Goal: Information Seeking & Learning: Understand process/instructions

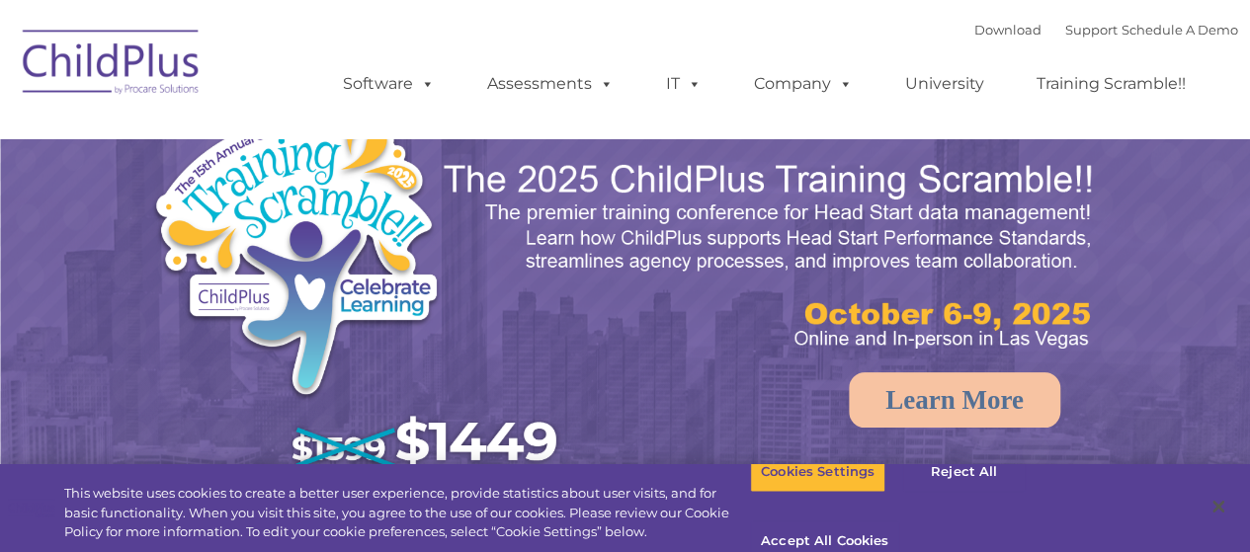
select select "MEDIUM"
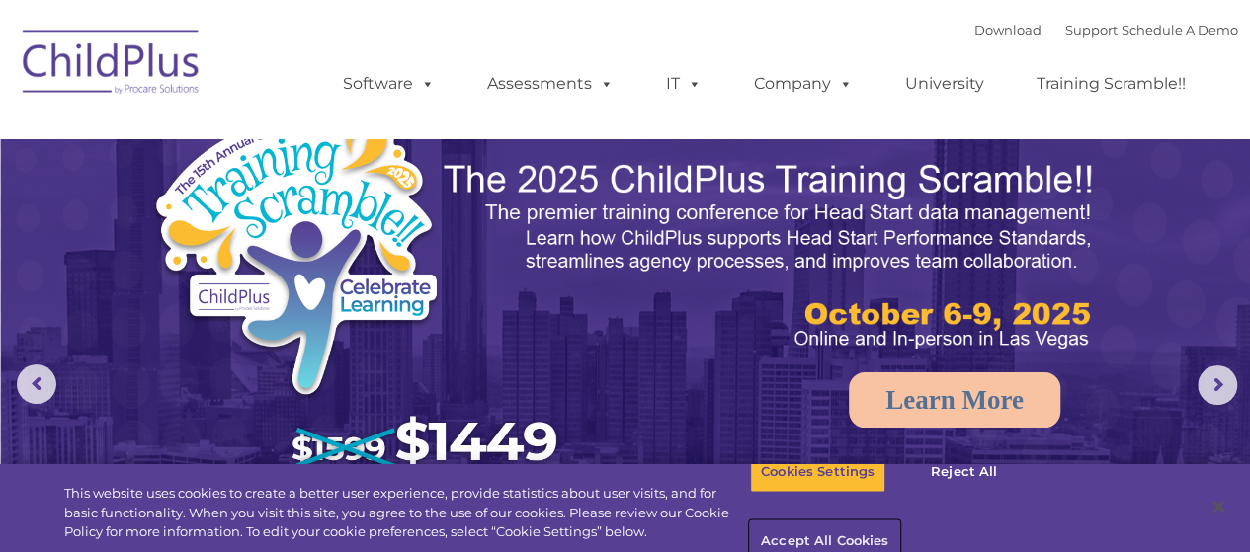
click at [899, 522] on button "Accept All Cookies" at bounding box center [824, 543] width 149 height 42
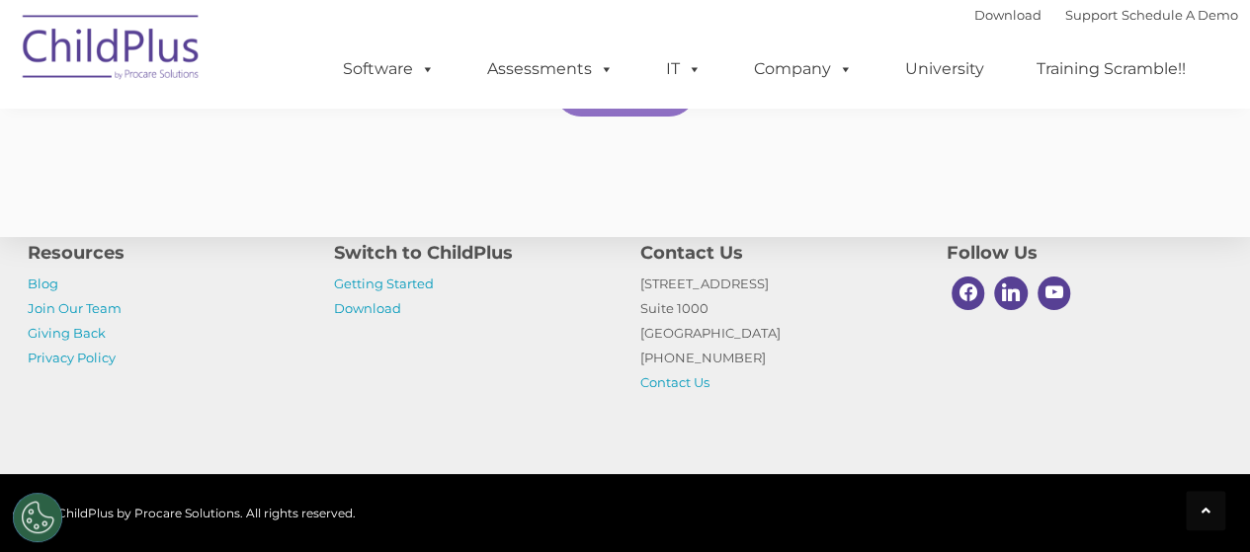
scroll to position [3842, 0]
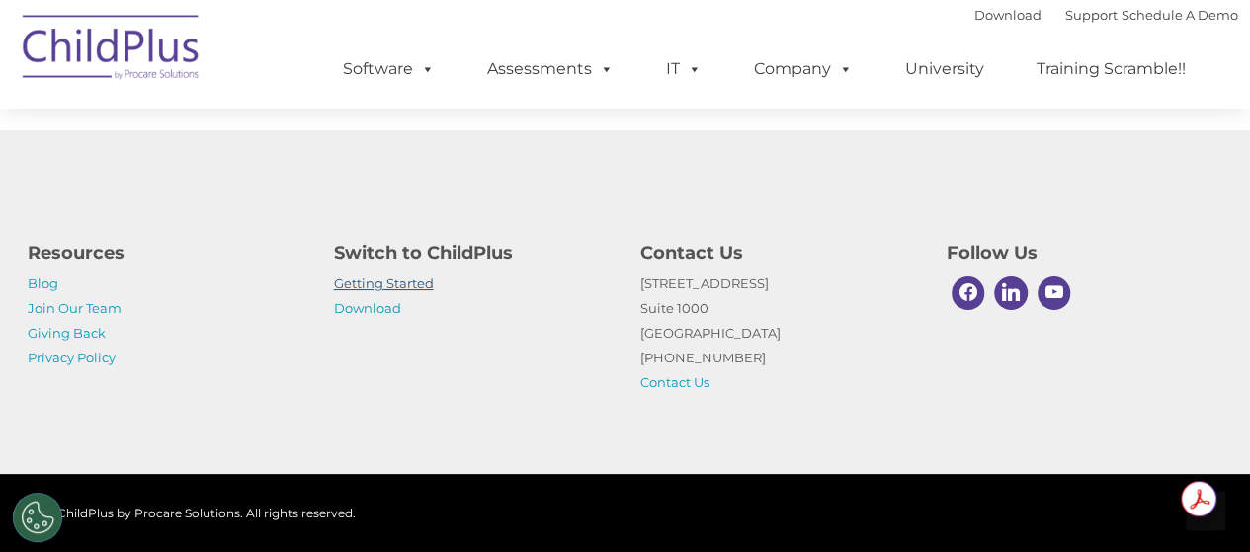
click at [403, 286] on link "Getting Started" at bounding box center [384, 284] width 100 height 16
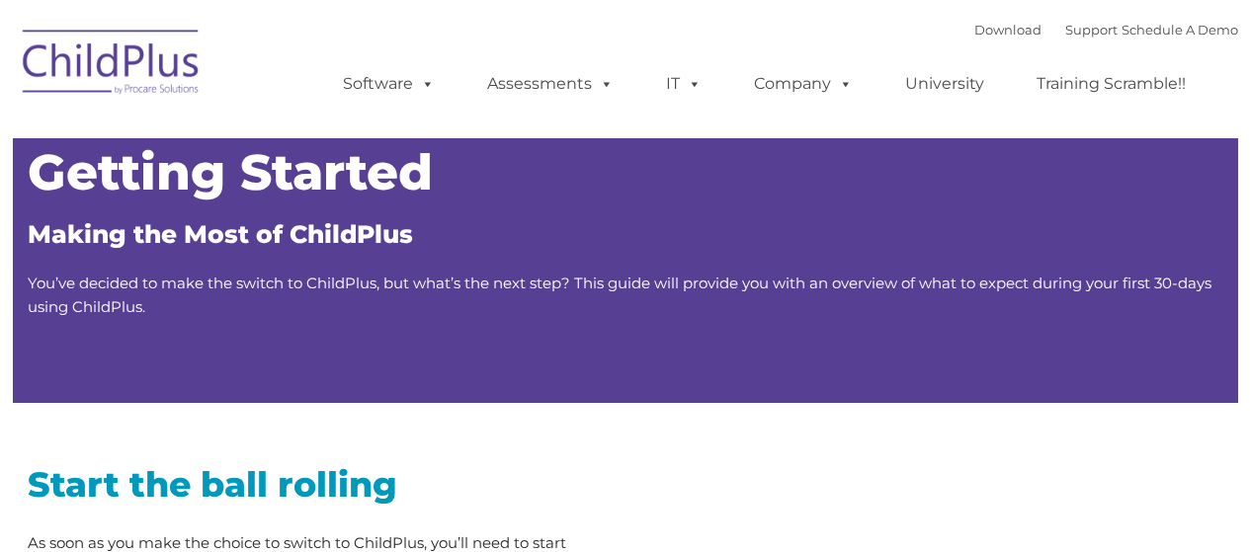
type input ""
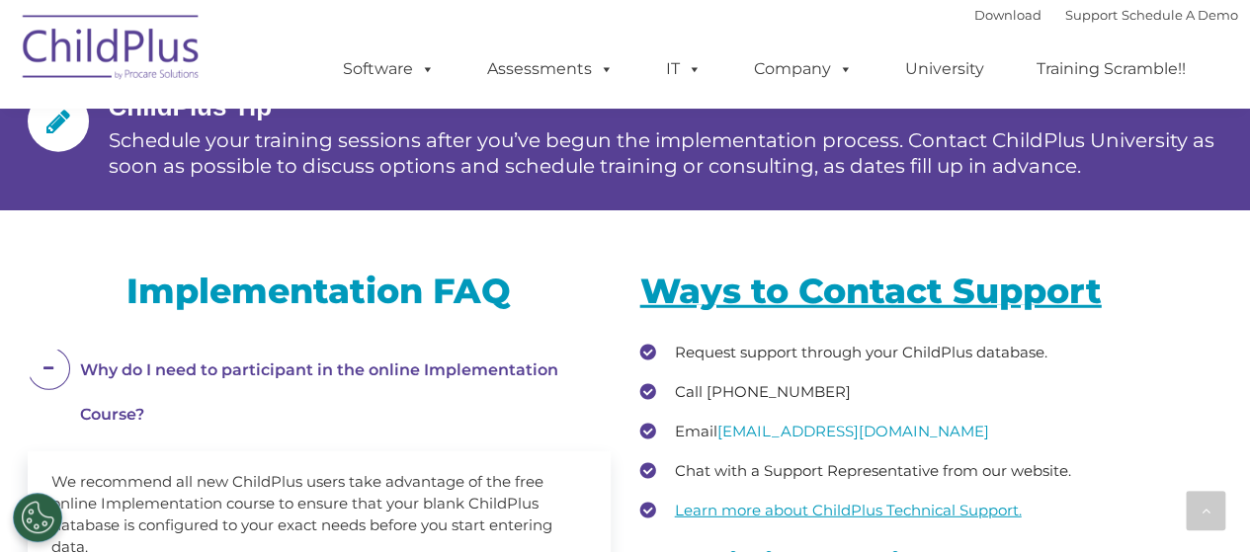
scroll to position [2525, 0]
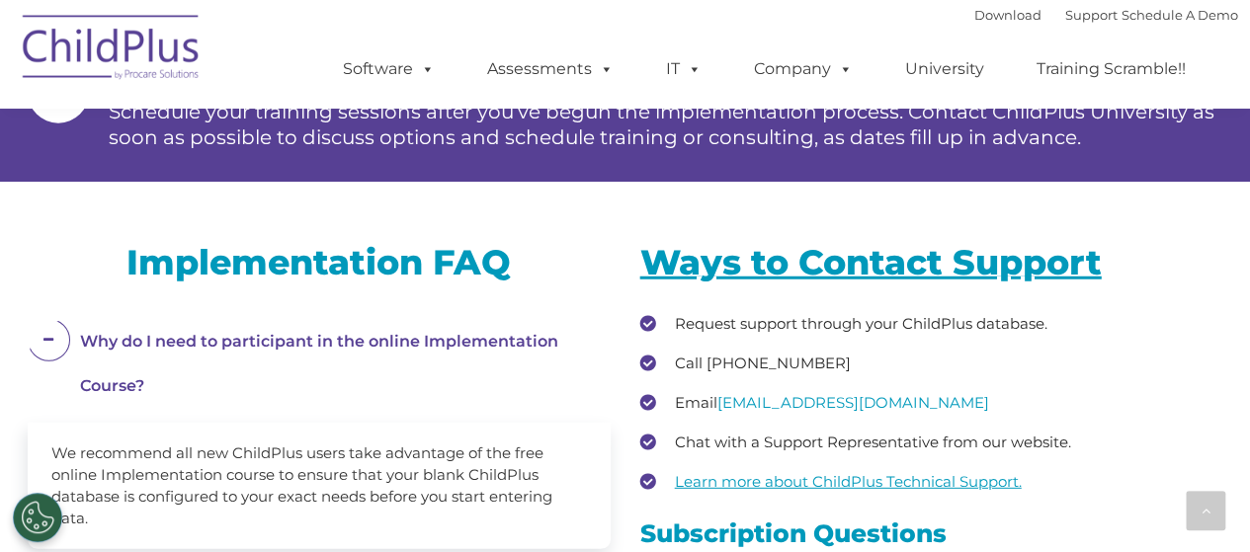
click at [364, 284] on h2 "Implementation FAQ" at bounding box center [319, 262] width 583 height 44
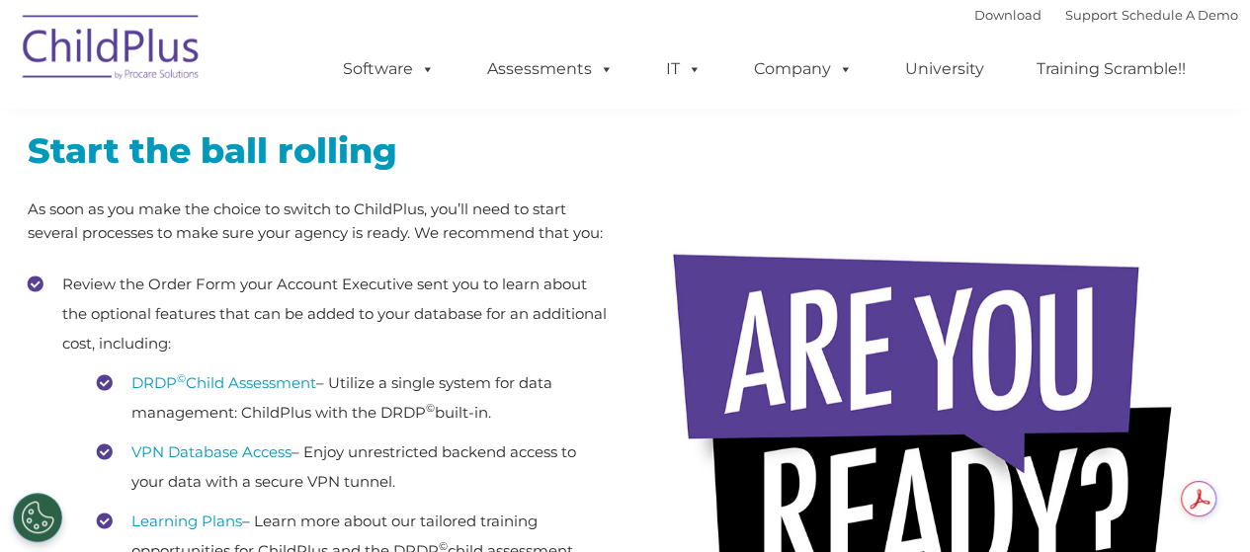
scroll to position [0, 0]
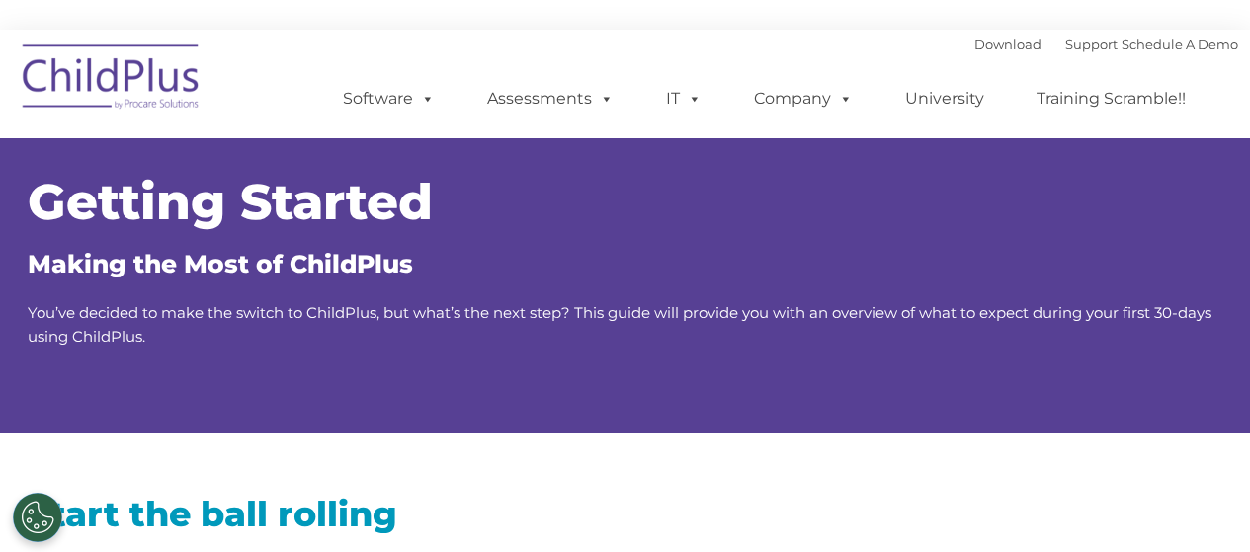
scroll to position [30, 0]
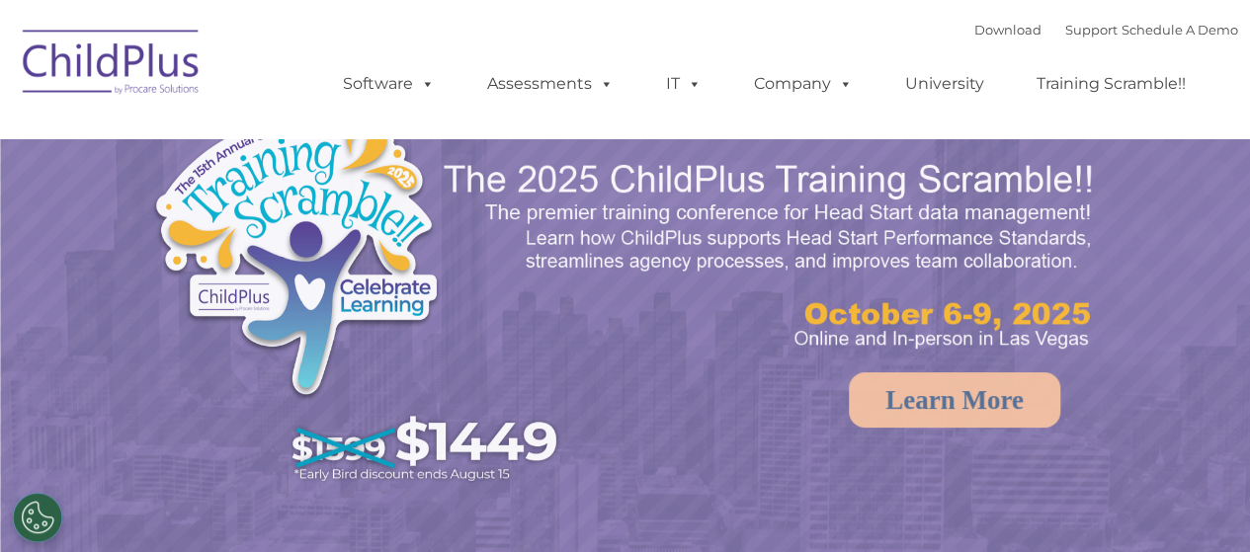
select select "MEDIUM"
